Goal: Information Seeking & Learning: Learn about a topic

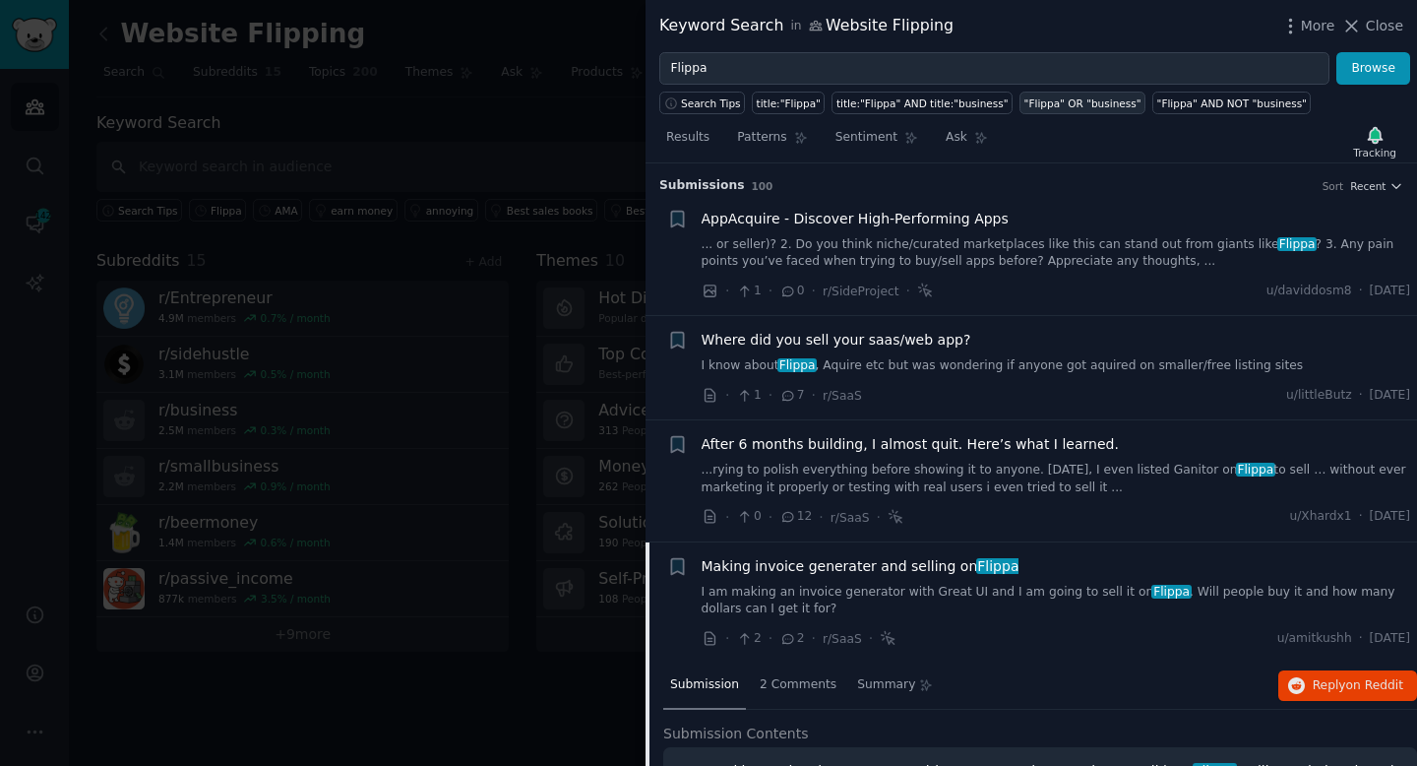
click at [1110, 108] on div ""Flippa" OR "business"" at bounding box center [1082, 103] width 117 height 14
type input ""Flippa" OR "business""
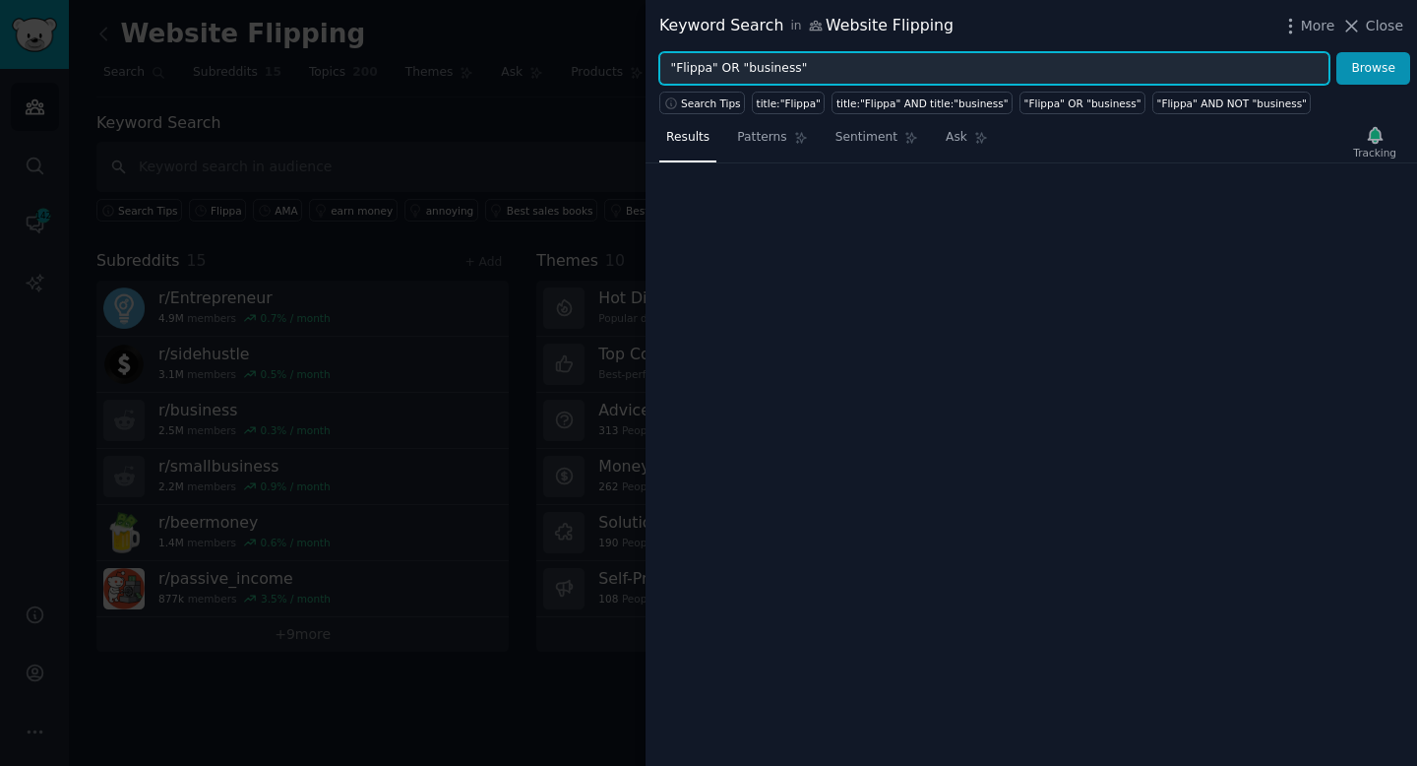
click at [866, 66] on input ""Flippa" OR "business"" at bounding box center [994, 68] width 670 height 33
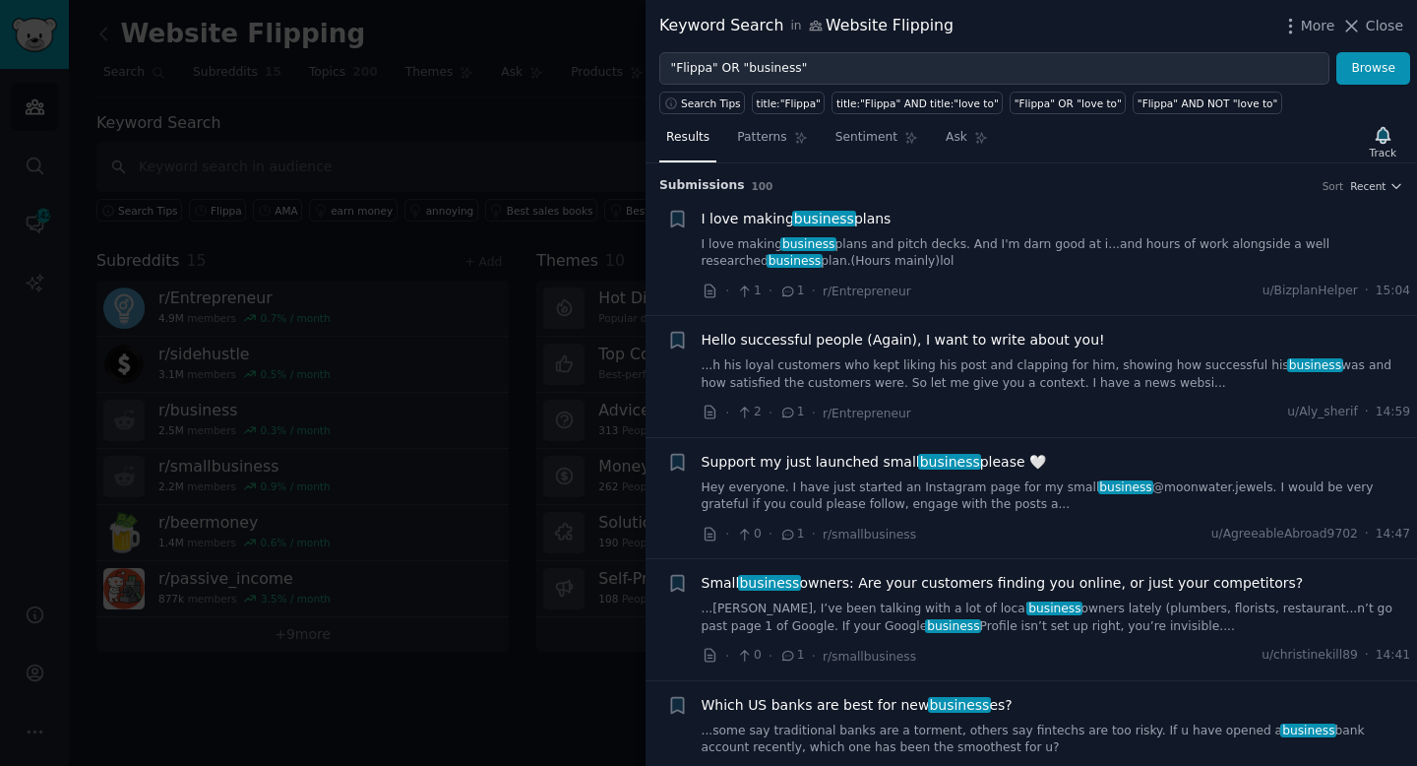
click at [885, 244] on link "I love making business plans and pitch decks. And I'm darn good at i...and hour…" at bounding box center [1056, 253] width 709 height 34
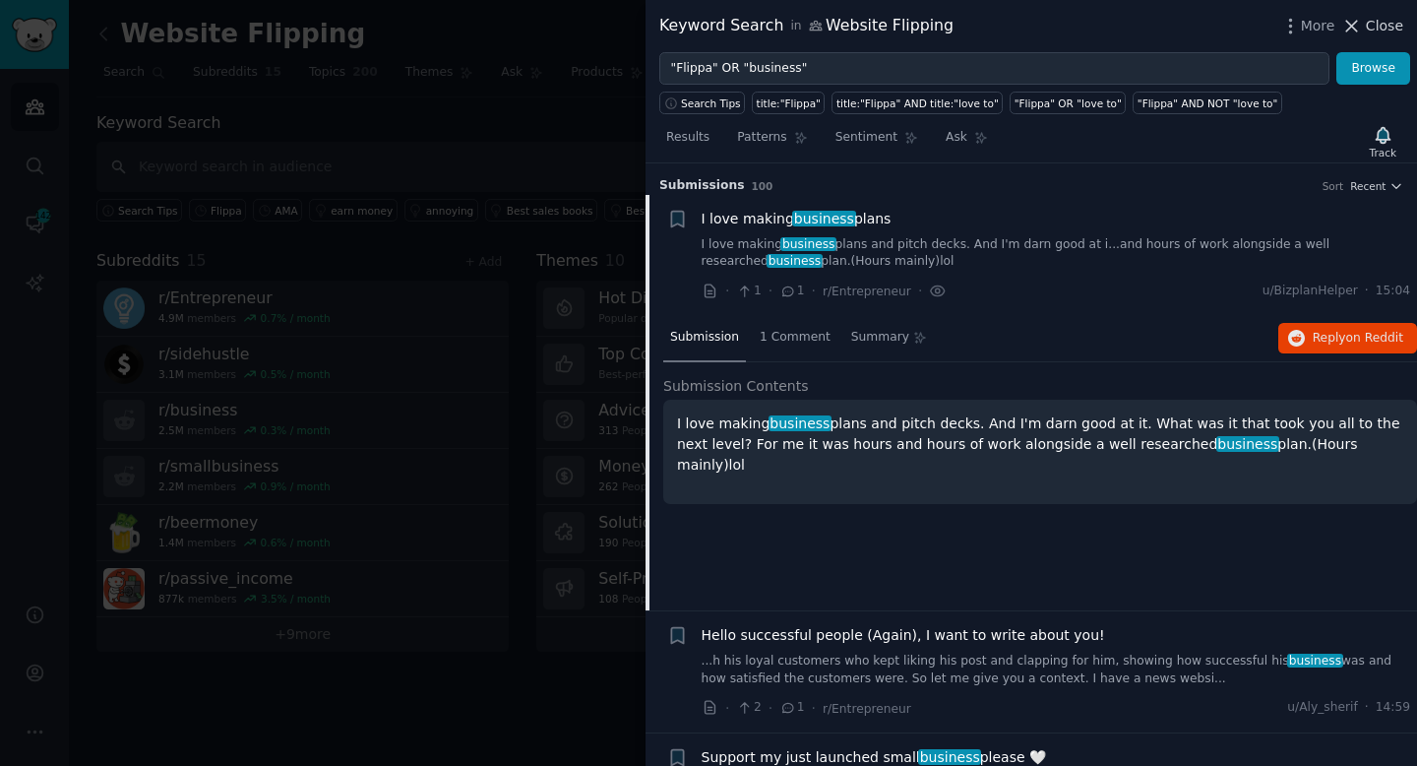
click at [1383, 35] on span "Close" at bounding box center [1384, 26] width 37 height 21
click at [827, 58] on nav "Search Subreddits 15 Topics 200 Themes Ask Products 1535" at bounding box center [742, 77] width 1293 height 40
click at [831, 76] on nav "Search Subreddits 15 Topics 200 Themes Ask Products 1535" at bounding box center [742, 77] width 1293 height 40
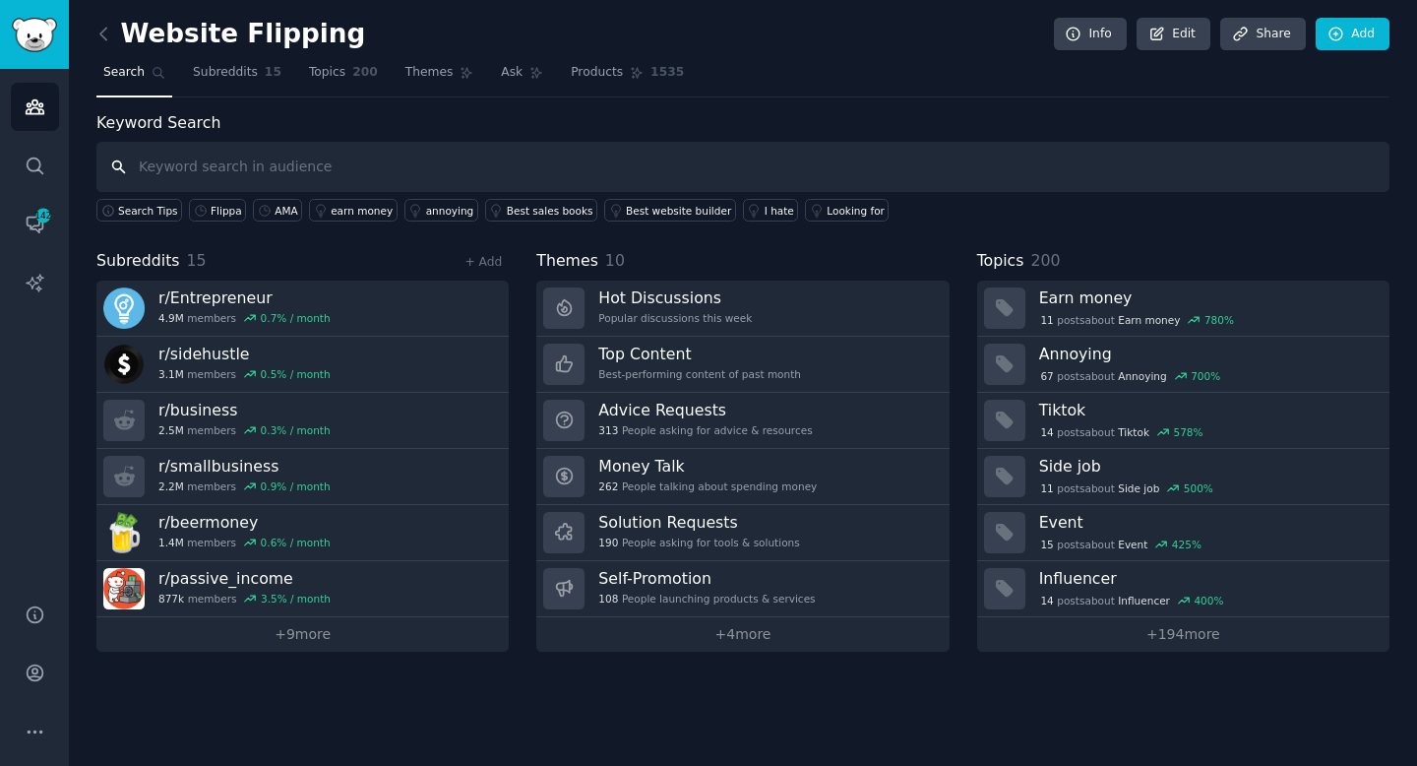
click at [422, 170] on input "text" at bounding box center [742, 167] width 1293 height 50
type input "sell my business"
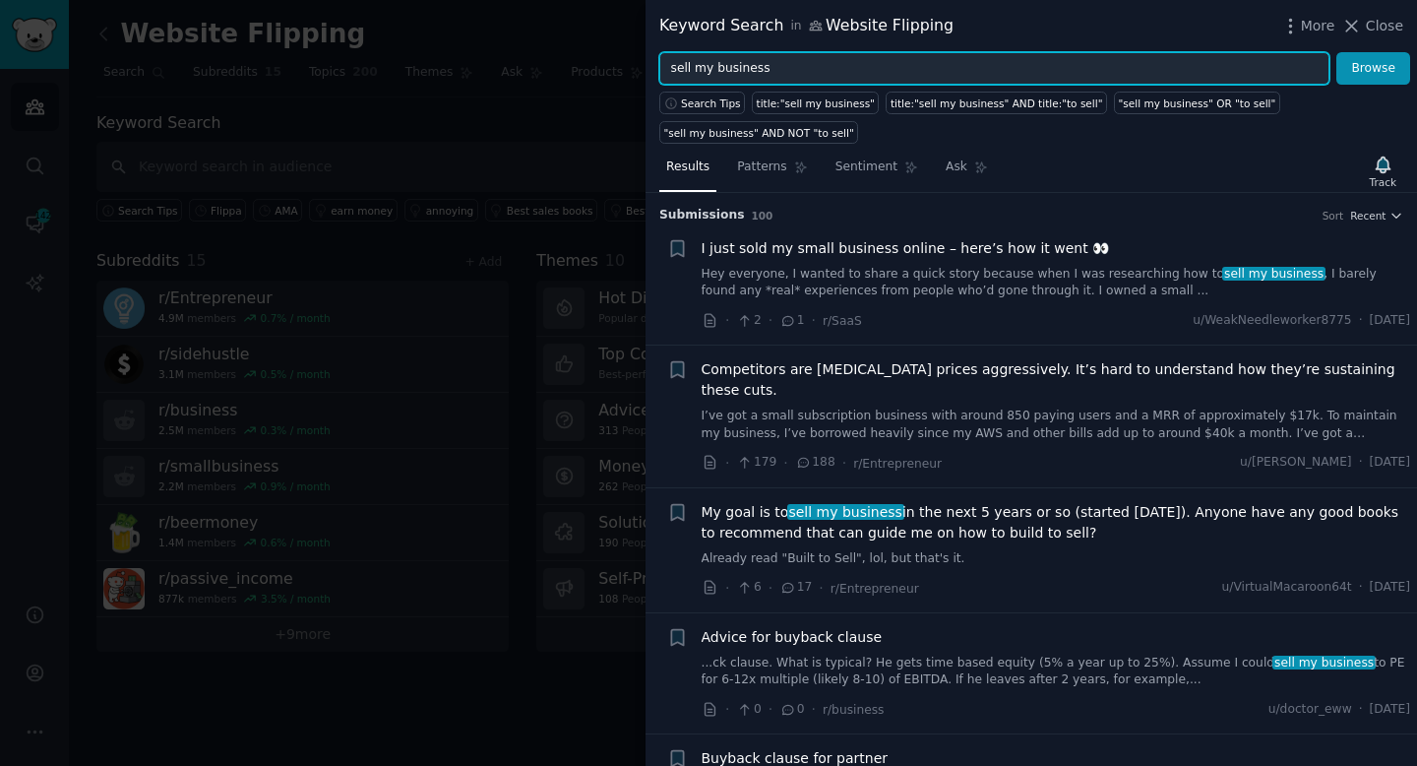
click at [821, 69] on input "sell my business" at bounding box center [994, 68] width 670 height 33
click at [1336, 52] on button "Browse" at bounding box center [1373, 68] width 74 height 33
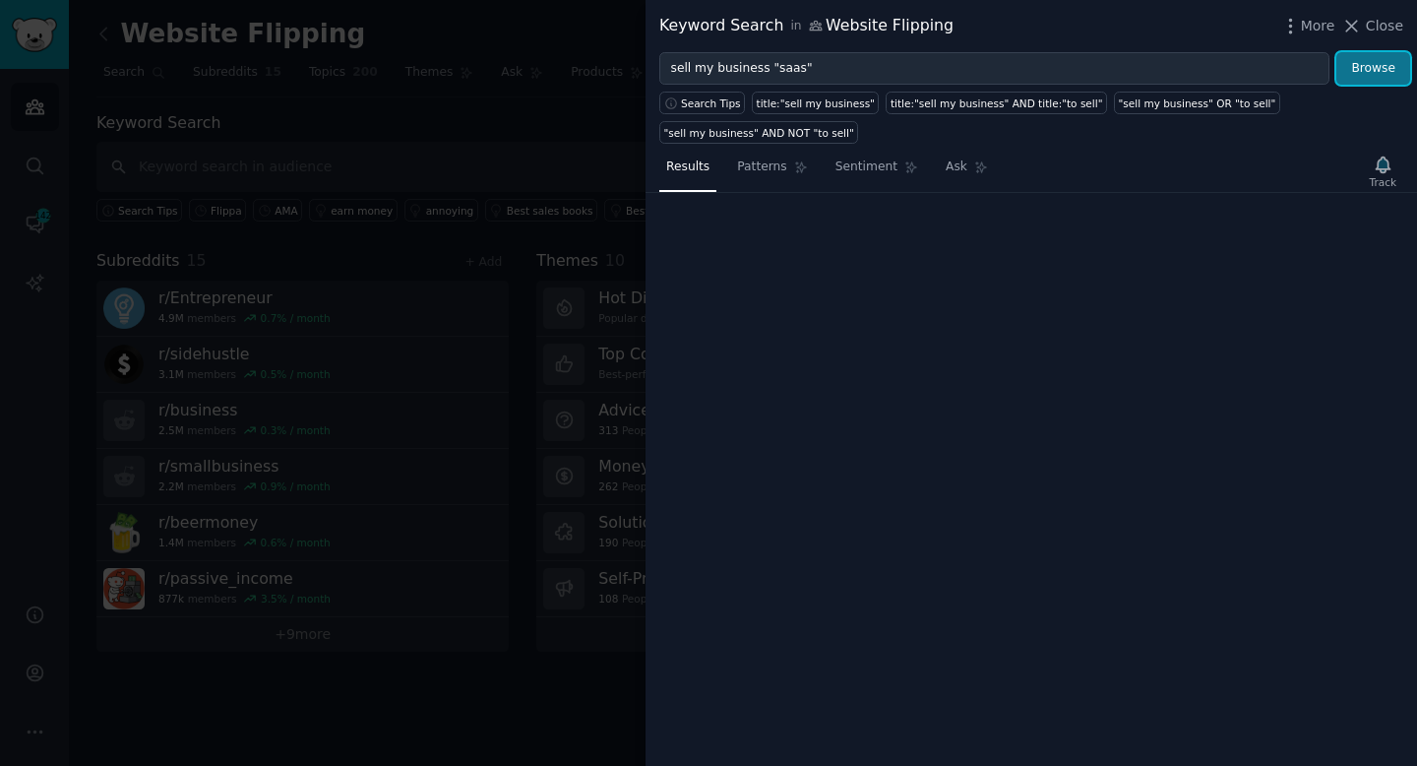
click at [1381, 77] on button "Browse" at bounding box center [1373, 68] width 74 height 33
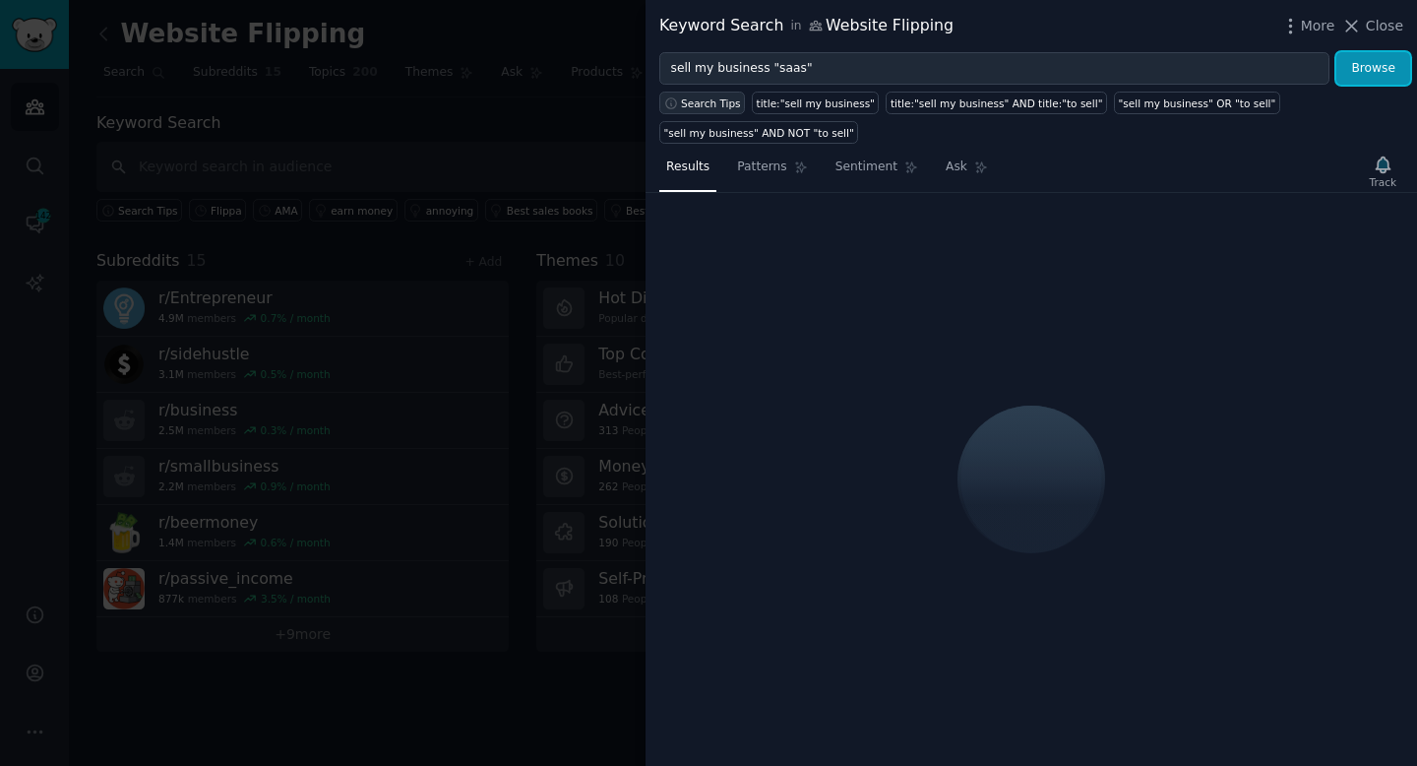
click at [712, 109] on span "Search Tips" at bounding box center [711, 103] width 60 height 14
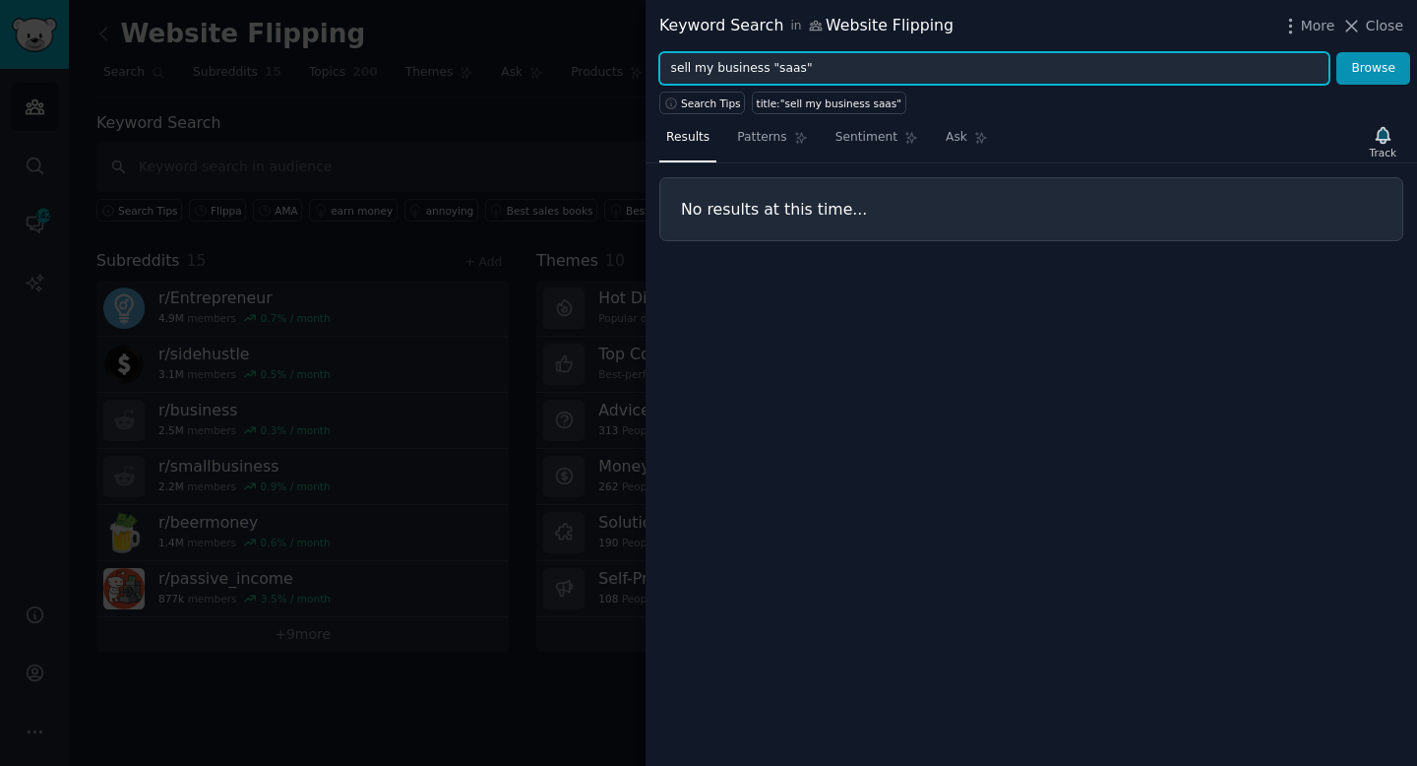
click at [765, 67] on input "sell my business "saas"" at bounding box center [994, 68] width 670 height 33
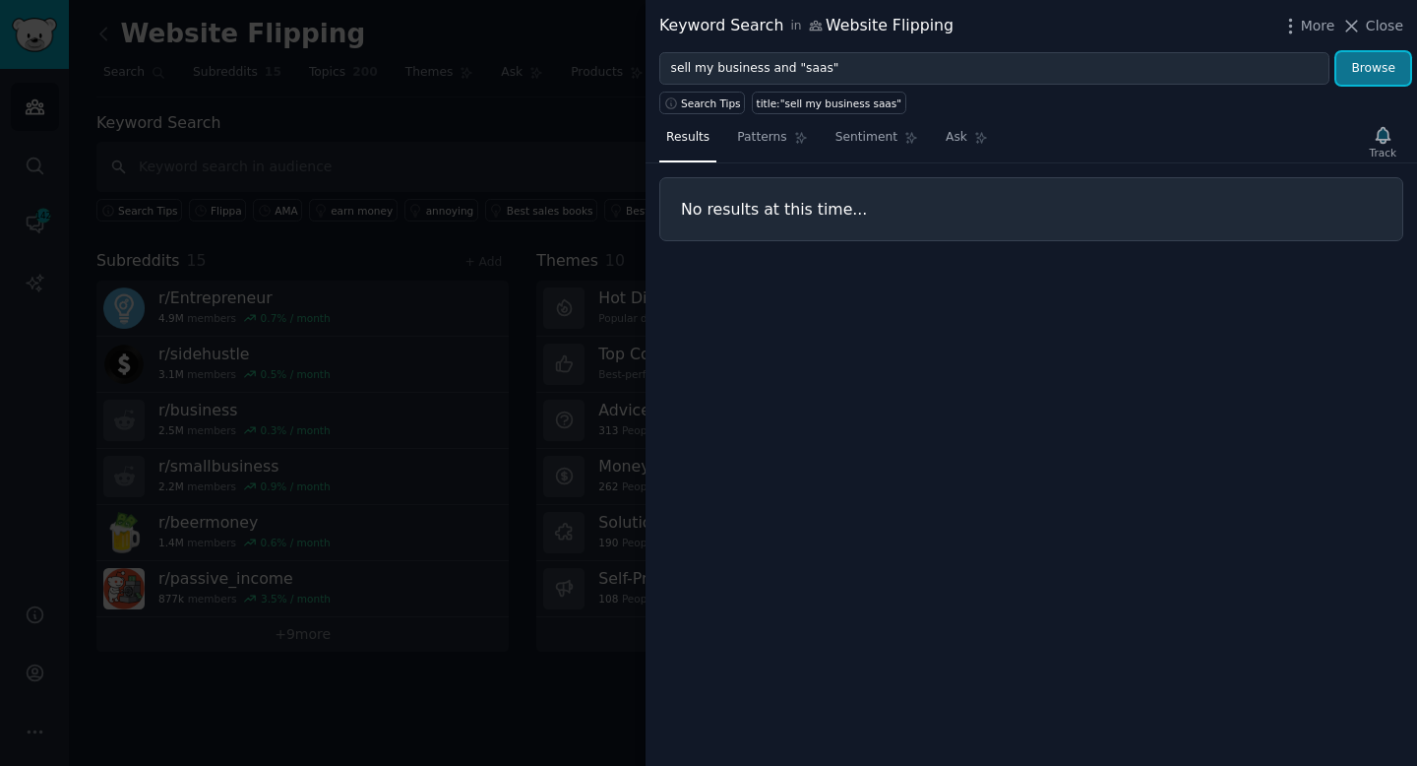
click at [1362, 73] on button "Browse" at bounding box center [1373, 68] width 74 height 33
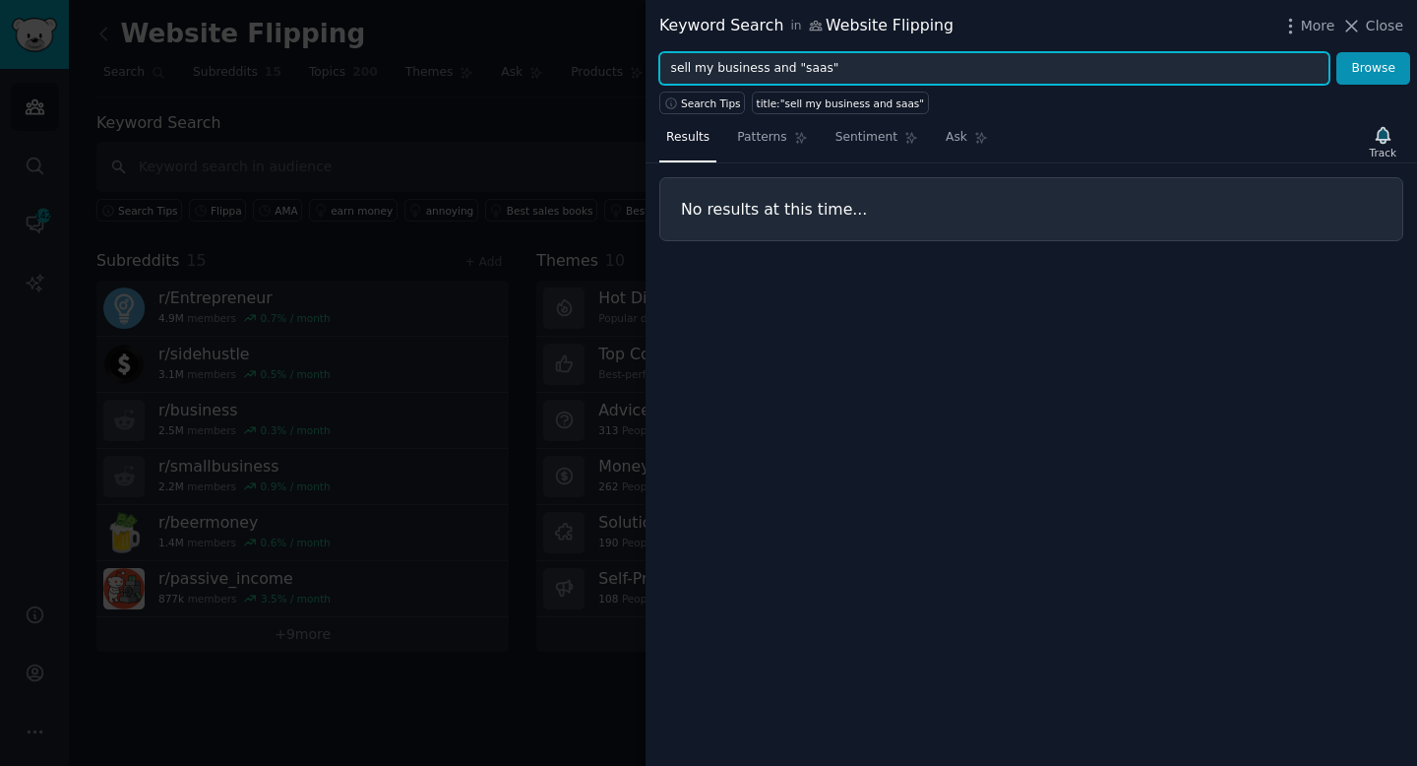
drag, startPoint x: 768, startPoint y: 73, endPoint x: 874, endPoint y: 73, distance: 106.3
click at [874, 73] on input "sell my business and "saas"" at bounding box center [994, 68] width 670 height 33
click at [701, 65] on input "sell my business" at bounding box center [994, 68] width 670 height 33
type input "sell my saas business"
click at [1336, 52] on button "Browse" at bounding box center [1373, 68] width 74 height 33
